Goal: Transaction & Acquisition: Purchase product/service

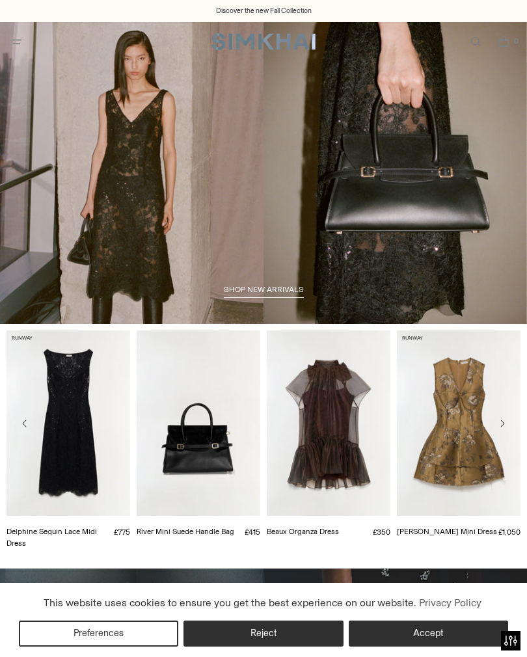
click at [424, 633] on button "Accept" at bounding box center [428, 633] width 159 height 26
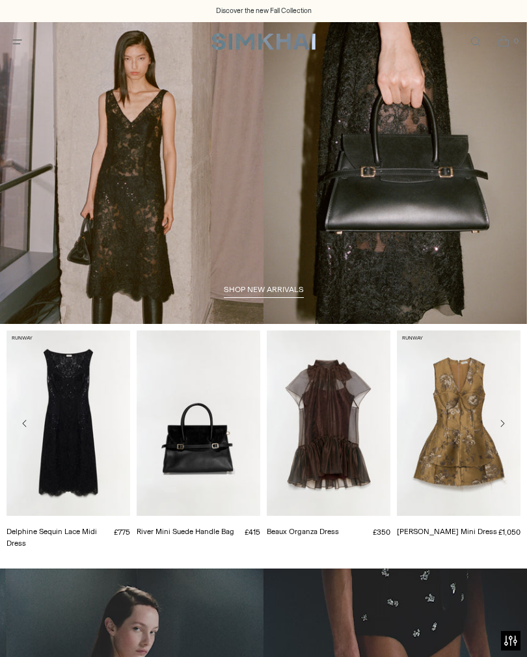
click at [18, 46] on icon "Open menu modal" at bounding box center [17, 41] width 14 height 10
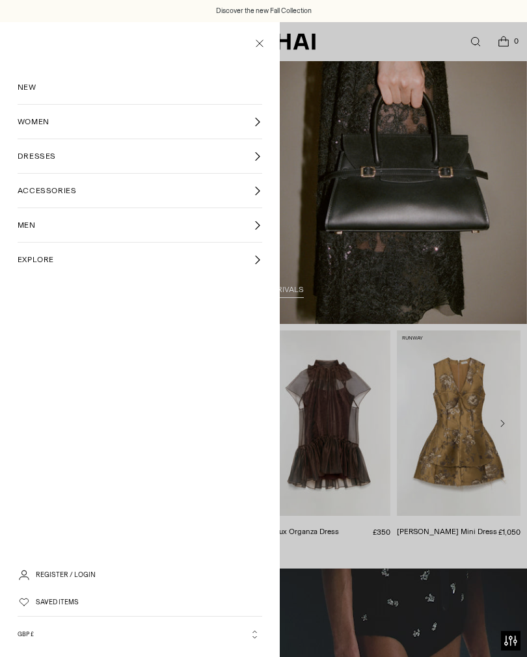
click at [44, 124] on span "WOMEN" at bounding box center [34, 122] width 32 height 12
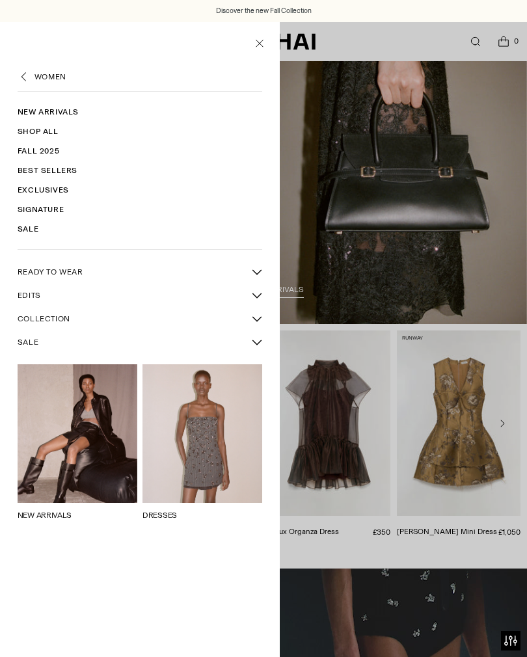
click at [55, 111] on link "New Arrivals" at bounding box center [140, 112] width 245 height 20
click at [23, 73] on icon "Back" at bounding box center [24, 76] width 13 height 13
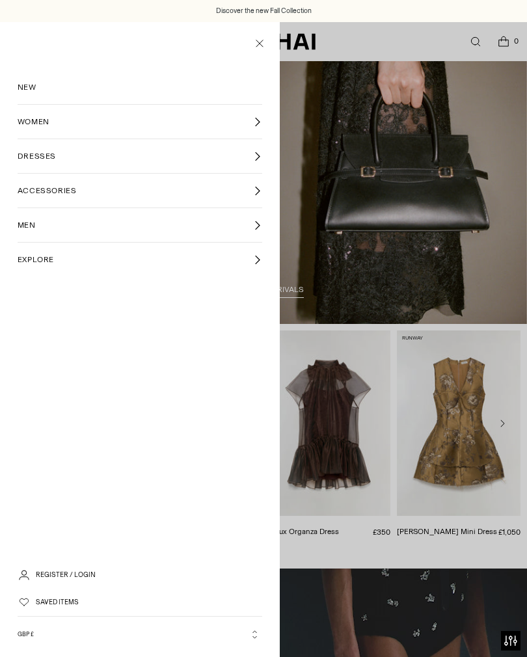
click at [37, 163] on link "DRESSES" at bounding box center [140, 156] width 245 height 34
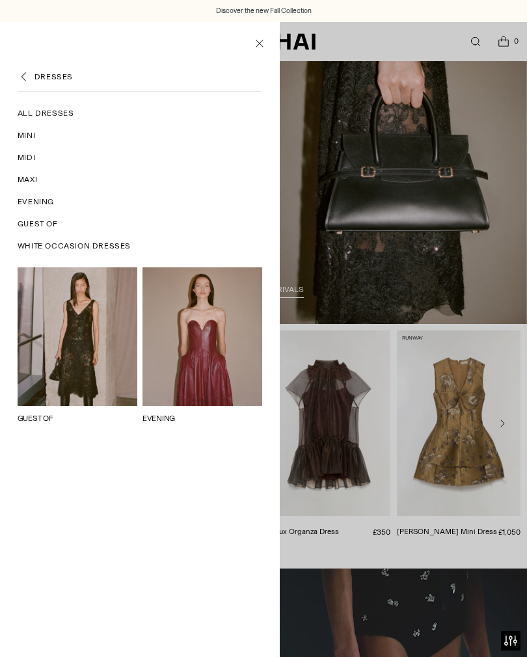
click at [41, 226] on span "Guest Of" at bounding box center [38, 224] width 40 height 12
click at [41, 202] on span "Evening" at bounding box center [36, 202] width 36 height 12
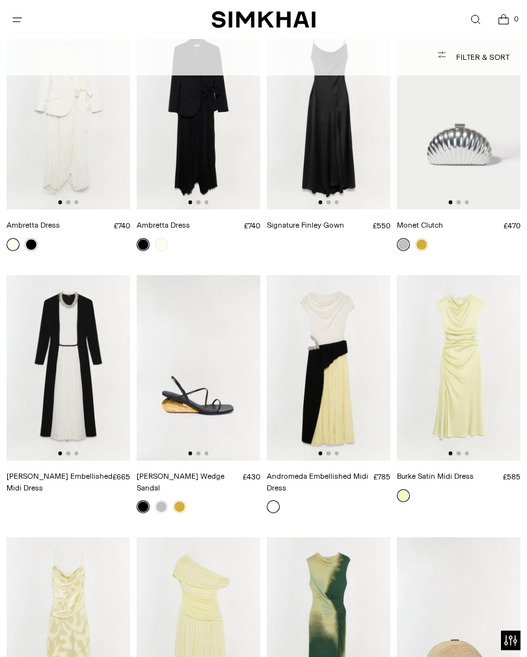
scroll to position [3216, 0]
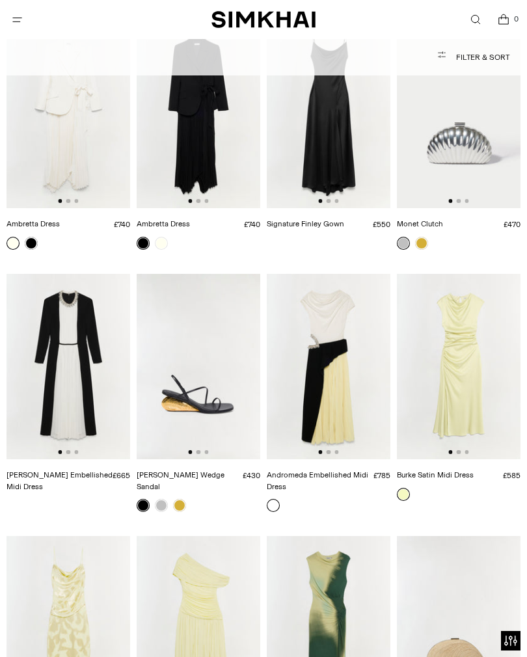
click at [468, 299] on img at bounding box center [459, 366] width 124 height 185
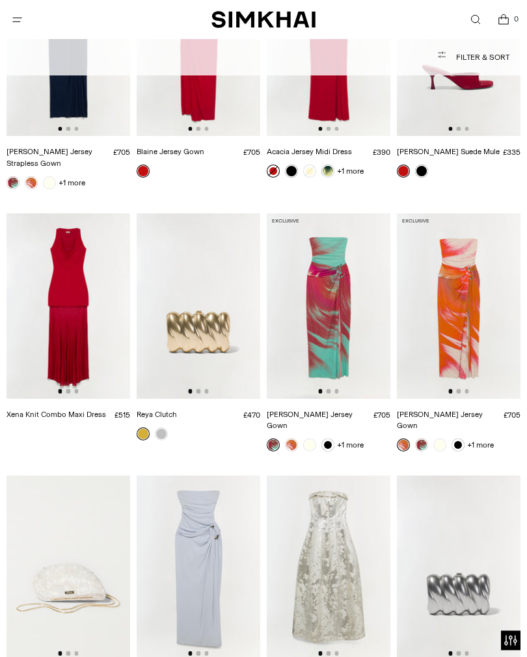
scroll to position [4999, 0]
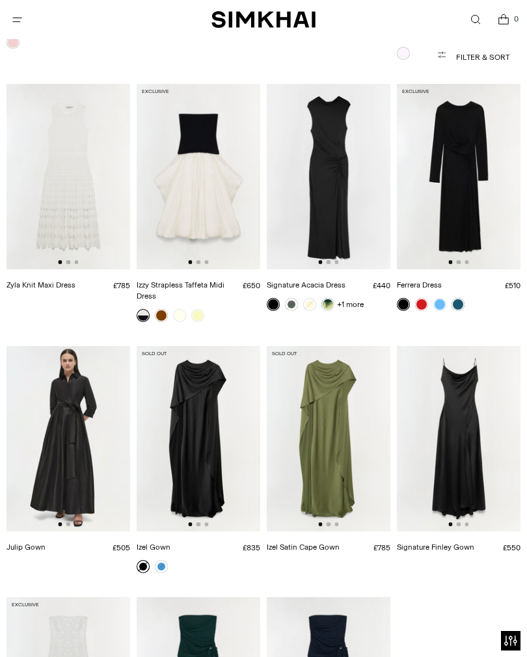
scroll to position [2091, 0]
